Goal: Information Seeking & Learning: Learn about a topic

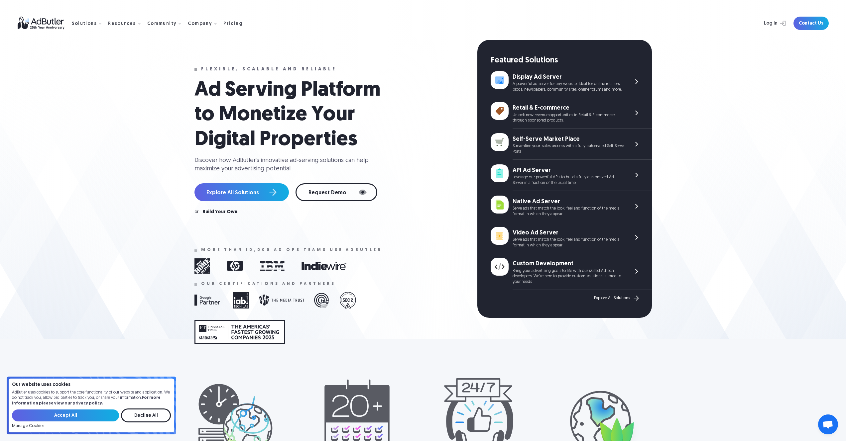
drag, startPoint x: 520, startPoint y: 161, endPoint x: 509, endPoint y: 0, distance: 161.2
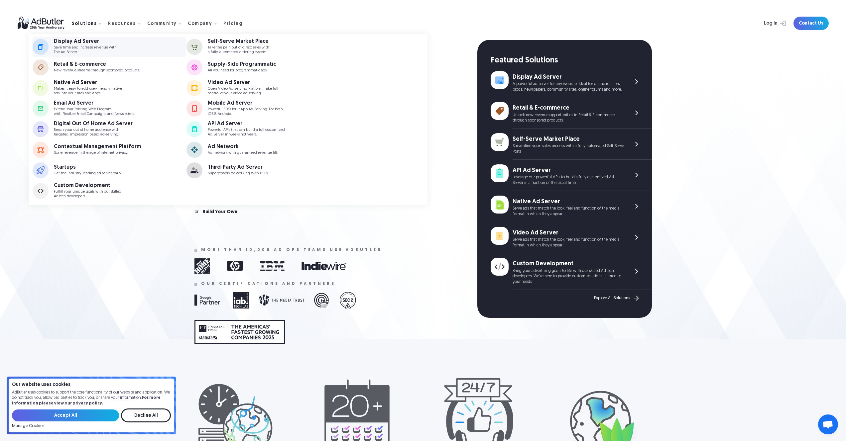
click at [88, 51] on p "Save time and increase revenue with The Ad Server." at bounding box center [85, 50] width 63 height 9
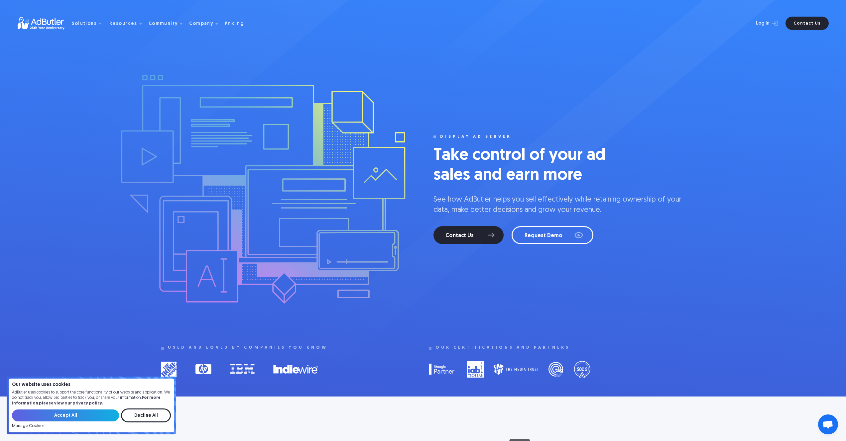
click at [53, 18] on img at bounding box center [45, 23] width 54 height 13
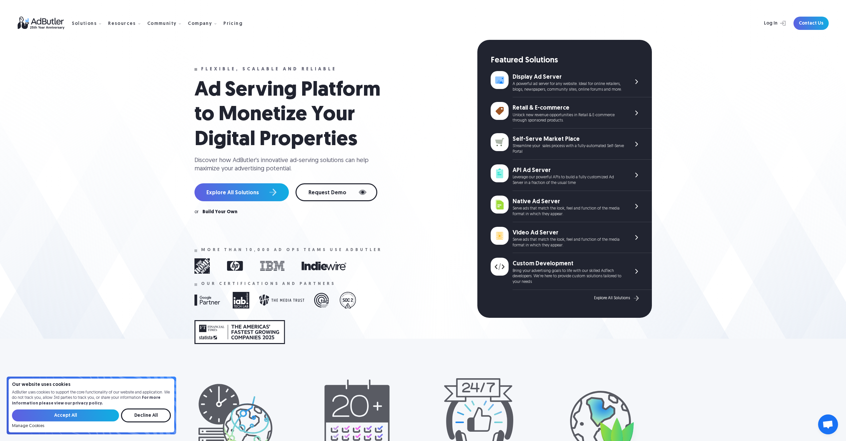
click at [216, 89] on h1 "Ad Serving Platform to Monetize Your Digital Properties" at bounding box center [293, 115] width 199 height 74
click at [212, 88] on h1 "Ad Serving Platform to Monetize Your Digital Properties" at bounding box center [293, 115] width 199 height 74
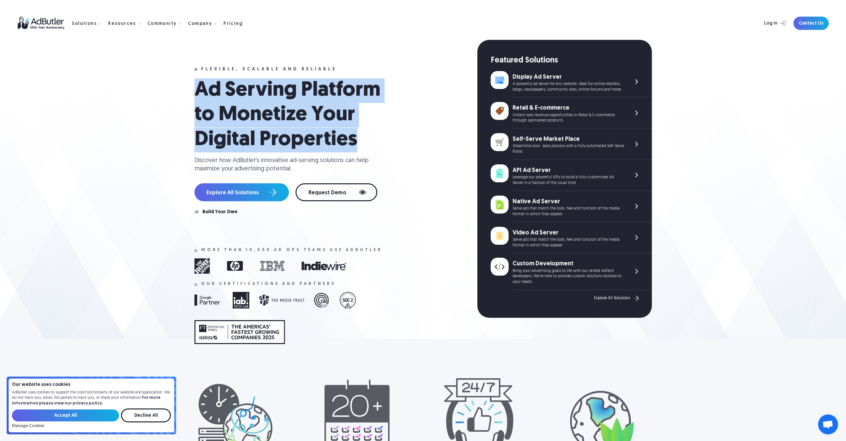
drag, startPoint x: 212, startPoint y: 88, endPoint x: 340, endPoint y: 138, distance: 137.6
click at [340, 138] on h1 "Ad Serving Platform to Monetize Your Digital Properties" at bounding box center [293, 115] width 199 height 74
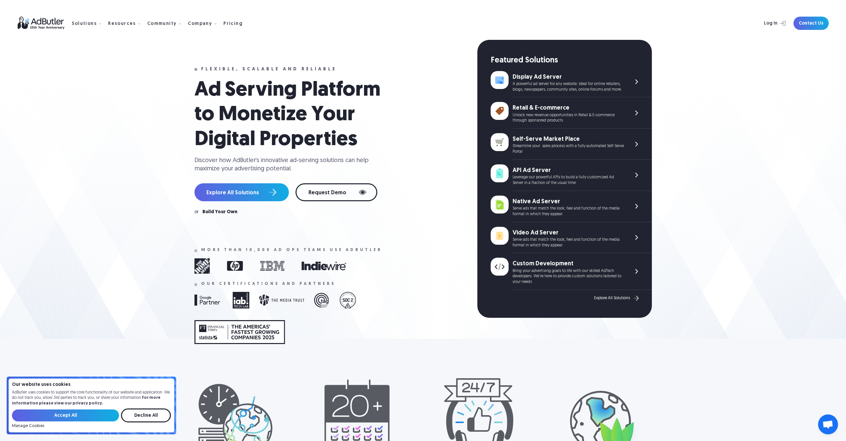
click at [205, 159] on div "Discover how AdButler's innovative ad-serving solutions can help maximize your …" at bounding box center [283, 164] width 179 height 17
drag, startPoint x: 205, startPoint y: 159, endPoint x: 282, endPoint y: 171, distance: 78.7
click at [282, 171] on div "Discover how AdButler's innovative ad-serving solutions can help maximize your …" at bounding box center [283, 164] width 179 height 17
drag, startPoint x: 282, startPoint y: 171, endPoint x: 210, endPoint y: 160, distance: 72.9
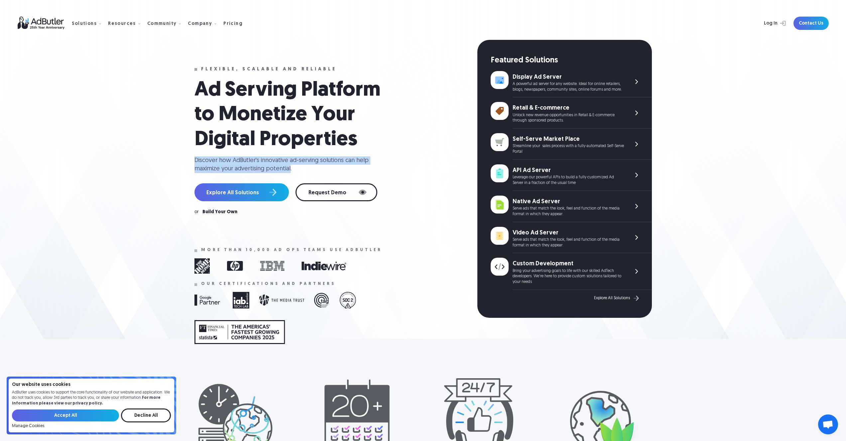
click at [211, 160] on div "Discover how AdButler's innovative ad-serving solutions can help maximize your …" at bounding box center [283, 164] width 179 height 17
click at [214, 89] on h1 "Ad Serving Platform to Monetize Your Digital Properties" at bounding box center [293, 115] width 199 height 74
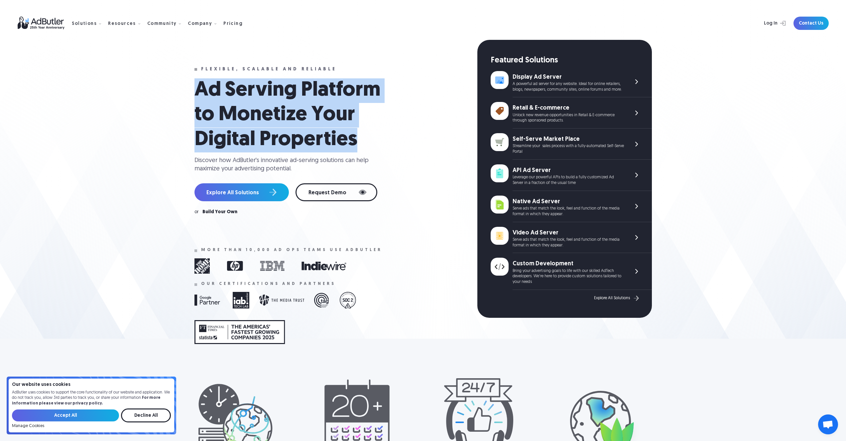
drag, startPoint x: 214, startPoint y: 89, endPoint x: 326, endPoint y: 134, distance: 120.6
click at [325, 134] on h1 "Ad Serving Platform to Monetize Your Digital Properties" at bounding box center [293, 115] width 199 height 74
click at [326, 134] on h1 "Ad Serving Platform to Monetize Your Digital Properties" at bounding box center [293, 115] width 199 height 74
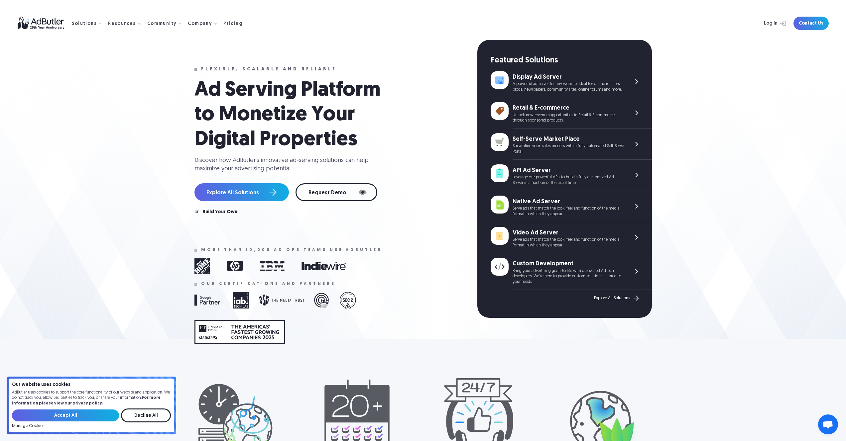
click at [325, 135] on h1 "Ad Serving Platform to Monetize Your Digital Properties" at bounding box center [293, 115] width 199 height 74
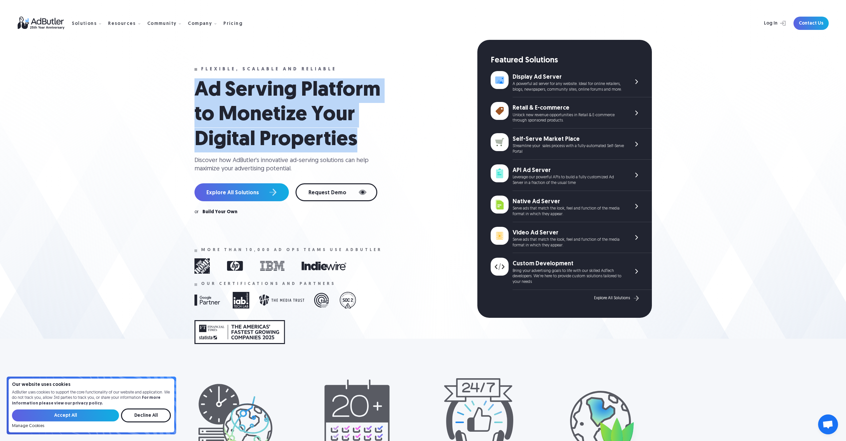
drag, startPoint x: 325, startPoint y: 135, endPoint x: 214, endPoint y: 86, distance: 121.6
click at [214, 86] on h1 "Ad Serving Platform to Monetize Your Digital Properties" at bounding box center [293, 115] width 199 height 74
click at [213, 86] on h1 "Ad Serving Platform to Monetize Your Digital Properties" at bounding box center [293, 115] width 199 height 74
drag, startPoint x: 213, startPoint y: 86, endPoint x: 319, endPoint y: 135, distance: 116.2
click at [319, 135] on h1 "Ad Serving Platform to Monetize Your Digital Properties" at bounding box center [293, 115] width 199 height 74
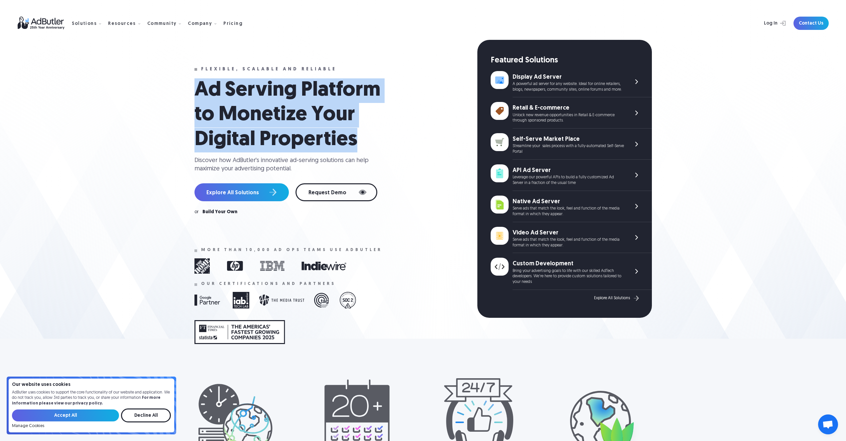
click at [319, 135] on h1 "Ad Serving Platform to Monetize Your Digital Properties" at bounding box center [293, 115] width 199 height 74
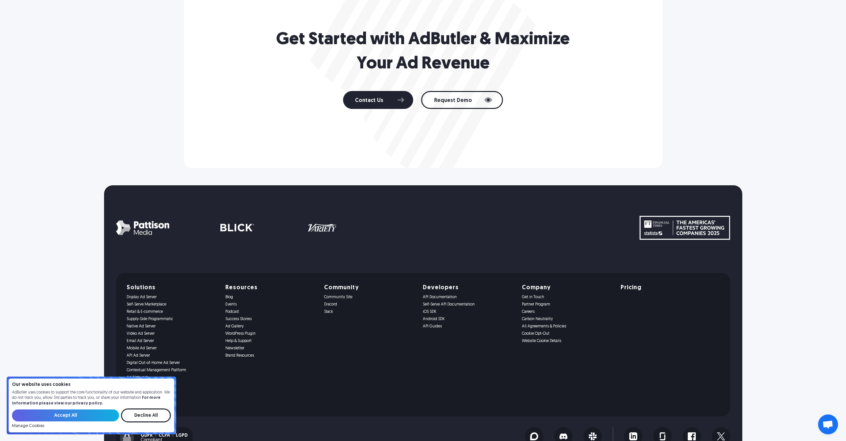
scroll to position [1281, 0]
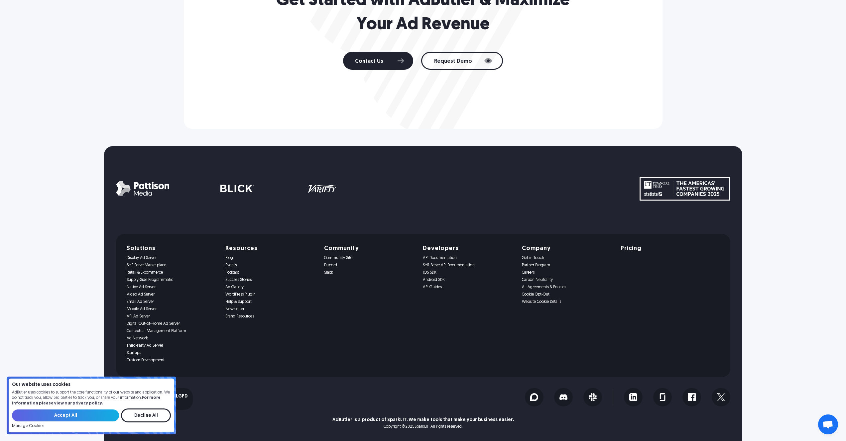
drag, startPoint x: 396, startPoint y: 183, endPoint x: 199, endPoint y: 1, distance: 268.3
